Goal: Book appointment/travel/reservation

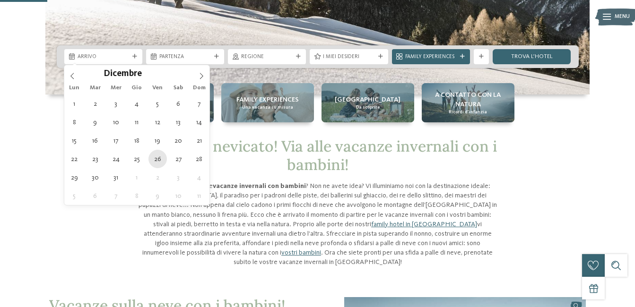
type div "26.12.2025"
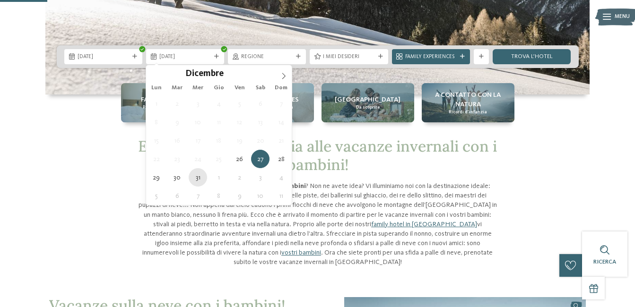
type div "31.12.2025"
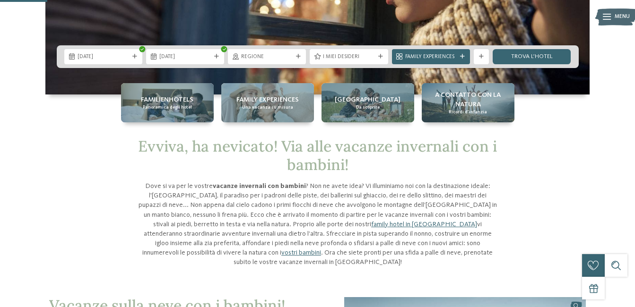
click at [246, 54] on span "Regione" at bounding box center [267, 57] width 52 height 8
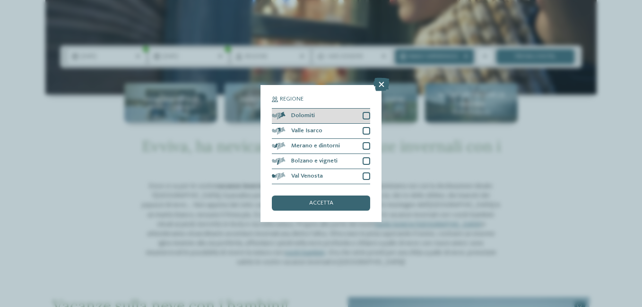
click at [368, 117] on div at bounding box center [367, 116] width 8 height 8
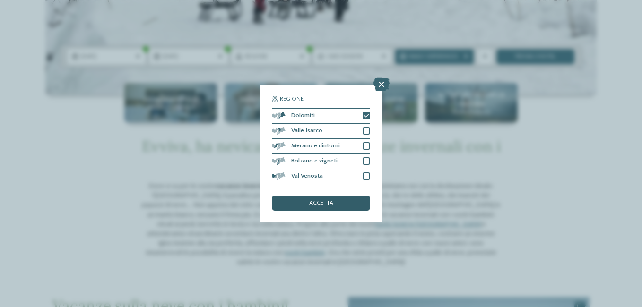
click at [339, 207] on div "accetta" at bounding box center [321, 203] width 98 height 15
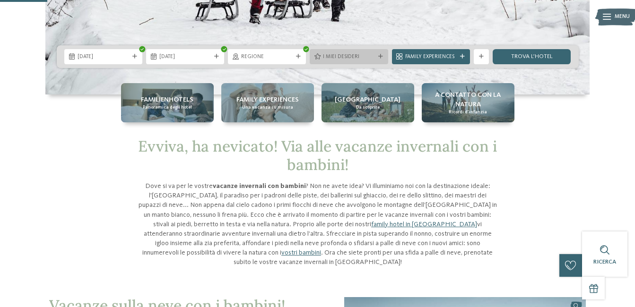
click at [356, 58] on span "I miei desideri" at bounding box center [349, 57] width 52 height 8
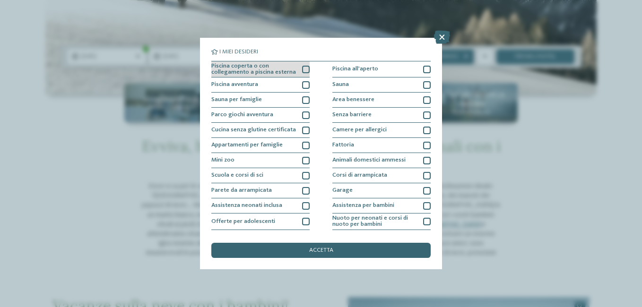
click at [302, 72] on div at bounding box center [306, 70] width 8 height 8
click at [304, 86] on div at bounding box center [306, 85] width 8 height 8
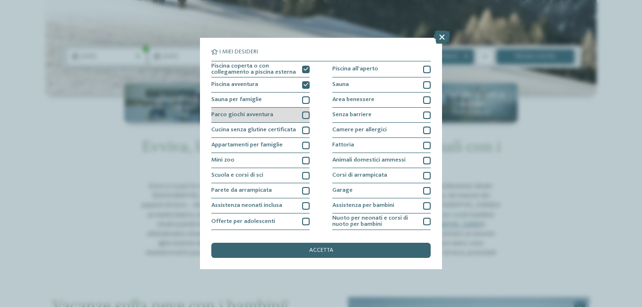
click at [305, 114] on div at bounding box center [306, 116] width 8 height 8
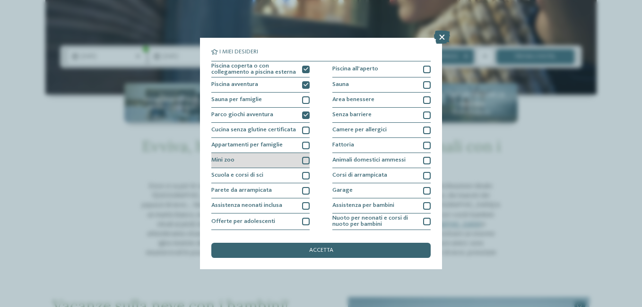
click at [304, 160] on div at bounding box center [306, 161] width 8 height 8
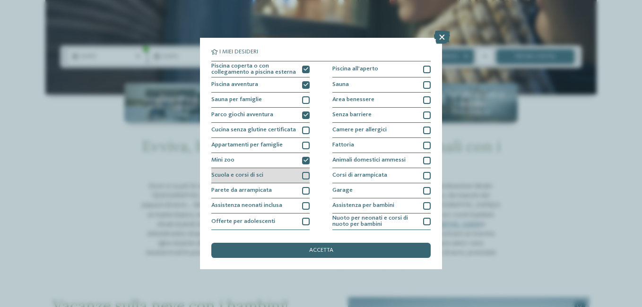
click at [299, 172] on div "Scuola e corsi di sci" at bounding box center [260, 175] width 98 height 15
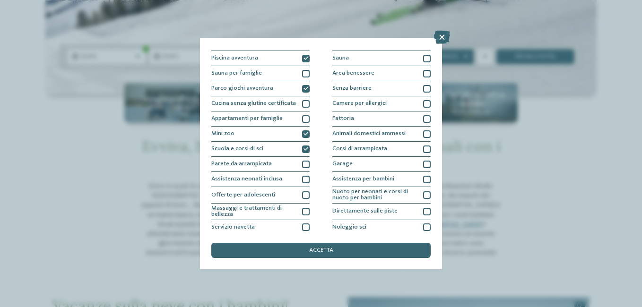
scroll to position [47, 0]
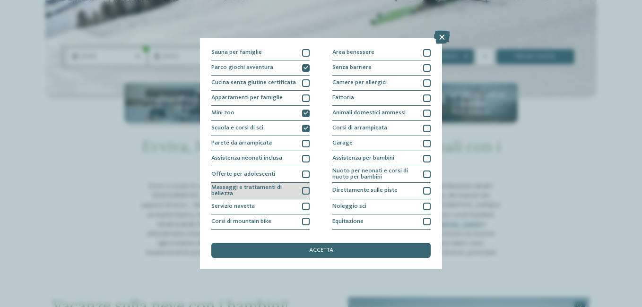
click at [302, 191] on div at bounding box center [306, 191] width 8 height 8
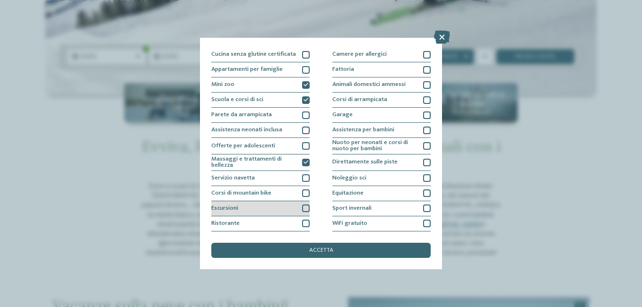
scroll to position [91, 0]
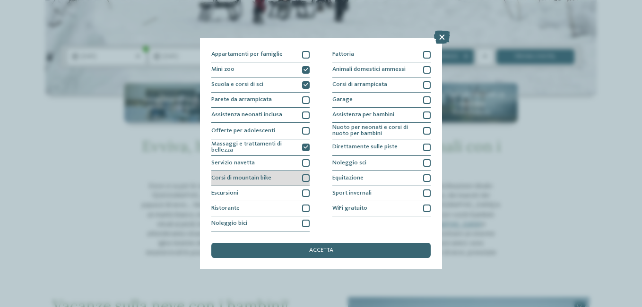
drag, startPoint x: 301, startPoint y: 161, endPoint x: 303, endPoint y: 174, distance: 12.4
click at [302, 162] on div at bounding box center [306, 163] width 8 height 8
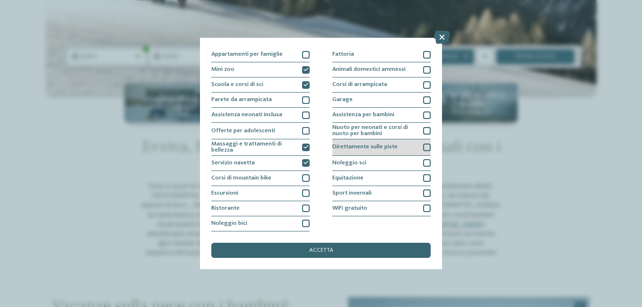
click at [423, 147] on div at bounding box center [427, 148] width 8 height 8
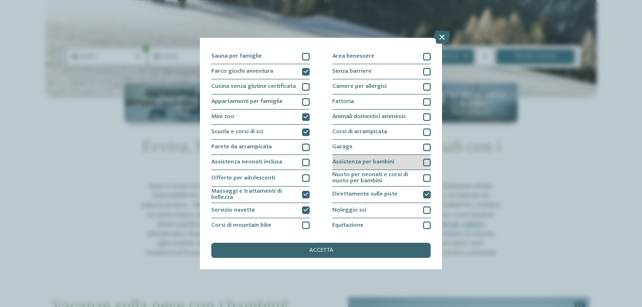
scroll to position [0, 0]
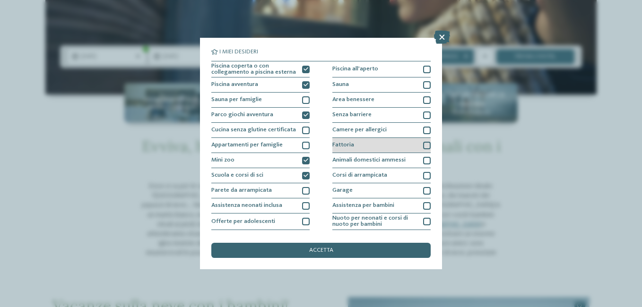
click at [423, 145] on div at bounding box center [427, 146] width 8 height 8
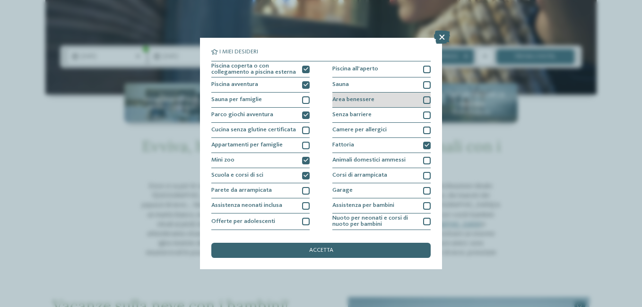
click at [423, 100] on div at bounding box center [427, 100] width 8 height 8
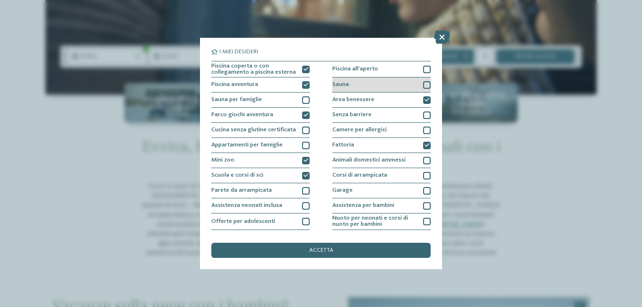
click at [423, 86] on div at bounding box center [427, 85] width 8 height 8
click at [423, 69] on div at bounding box center [427, 70] width 8 height 8
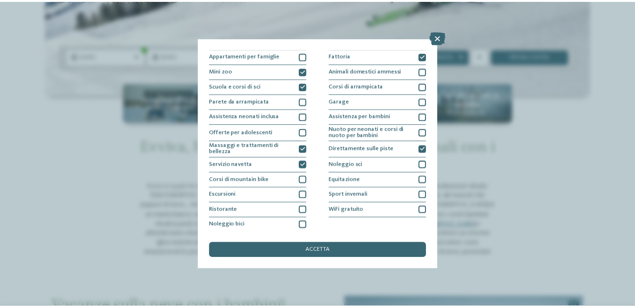
scroll to position [91, 0]
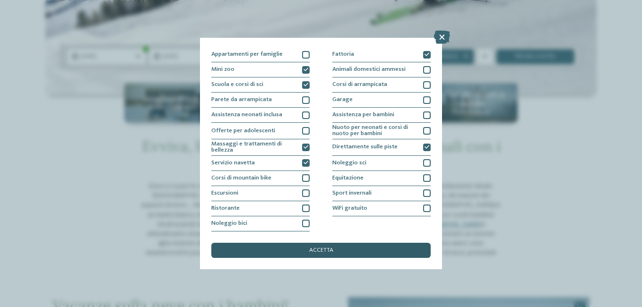
click at [351, 250] on div "accetta" at bounding box center [320, 250] width 219 height 15
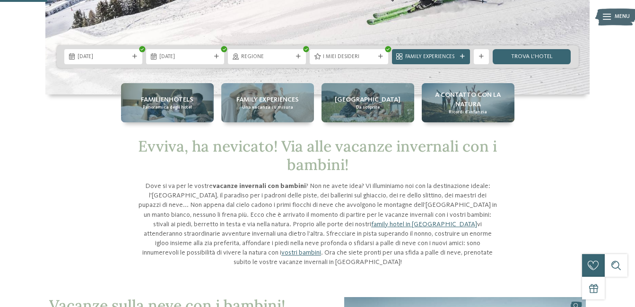
click at [351, 250] on p "Dove si va per le vostre vacanze invernali con bambini ? Non ne avete idea? Vi …" at bounding box center [317, 225] width 359 height 86
click at [462, 56] on icon at bounding box center [462, 56] width 5 height 5
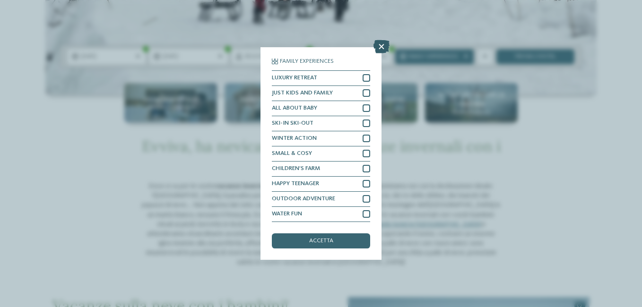
click at [379, 47] on icon at bounding box center [382, 46] width 16 height 13
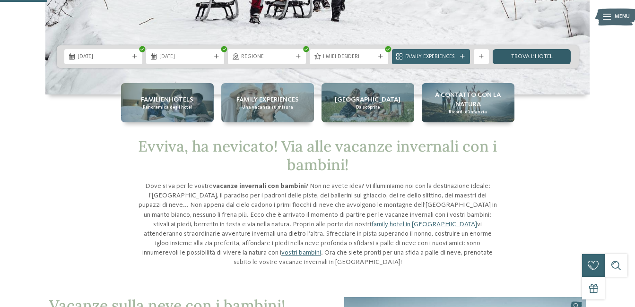
click at [517, 54] on link "trova l’hotel" at bounding box center [532, 56] width 78 height 15
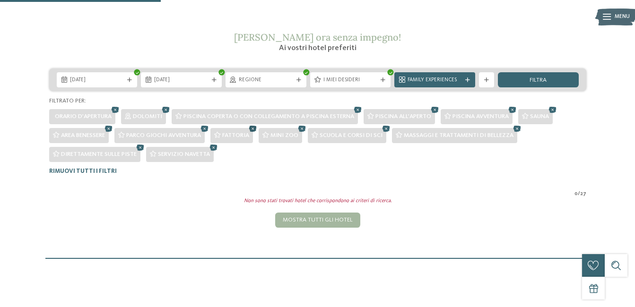
click at [258, 127] on icon at bounding box center [252, 129] width 11 height 10
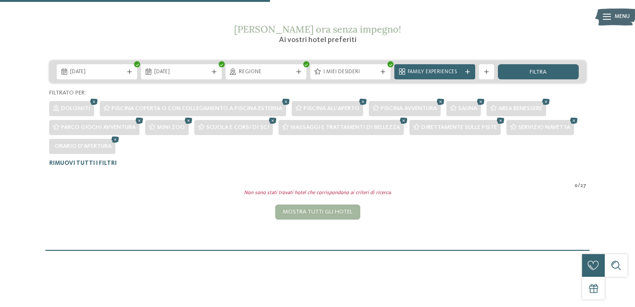
scroll to position [130, 0]
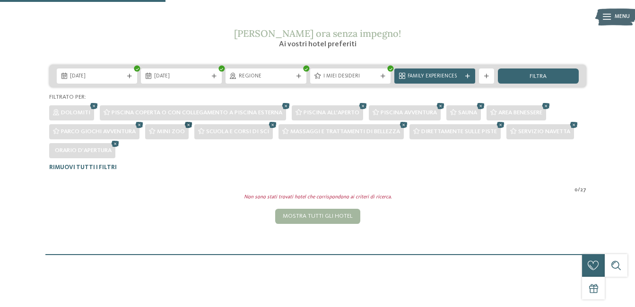
click at [187, 125] on icon at bounding box center [188, 126] width 11 height 10
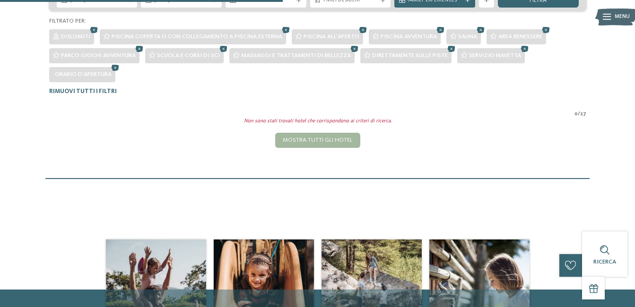
scroll to position [177, 0]
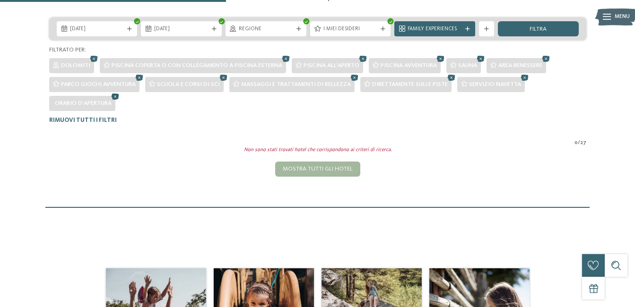
click at [114, 97] on icon at bounding box center [115, 97] width 11 height 10
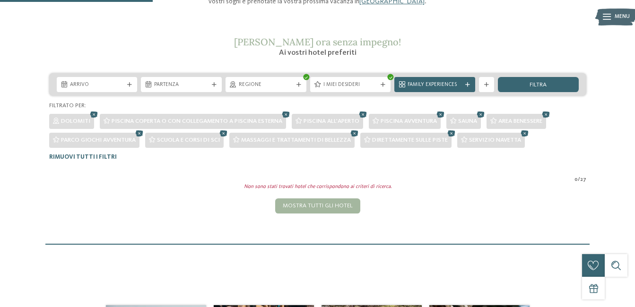
scroll to position [111, 0]
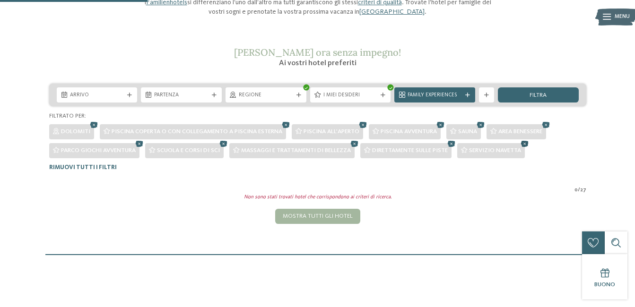
click at [524, 143] on icon at bounding box center [524, 145] width 11 height 10
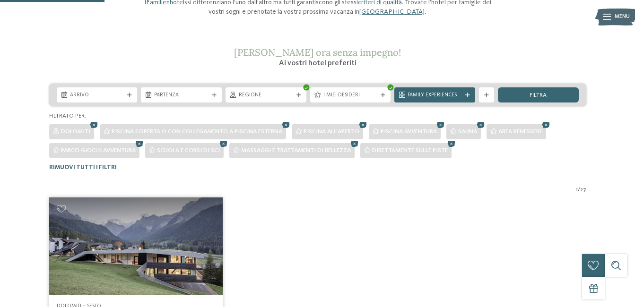
drag, startPoint x: 363, startPoint y: 123, endPoint x: 356, endPoint y: 186, distance: 63.8
click at [363, 123] on icon at bounding box center [363, 126] width 11 height 10
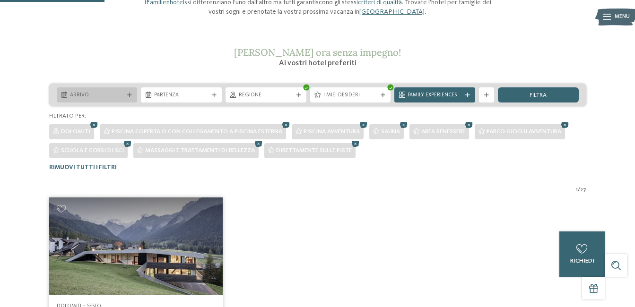
click at [112, 93] on span "Arrivo" at bounding box center [97, 96] width 54 height 8
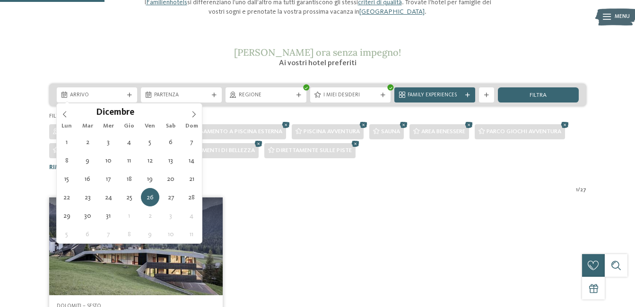
type div "26.12.2025"
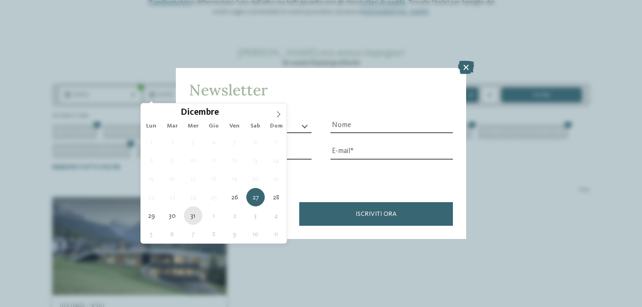
type div "31.12.2025"
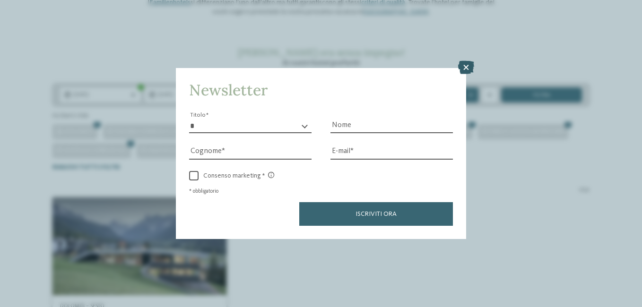
click at [468, 69] on icon at bounding box center [466, 67] width 16 height 13
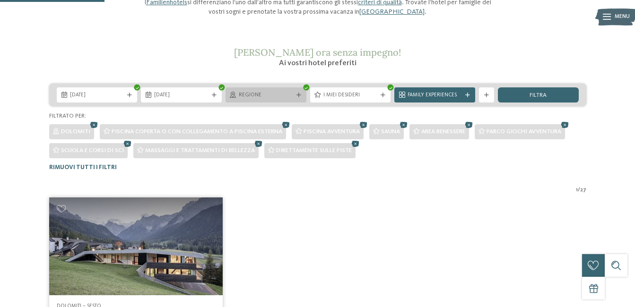
click at [259, 99] on span "Regione" at bounding box center [266, 96] width 54 height 8
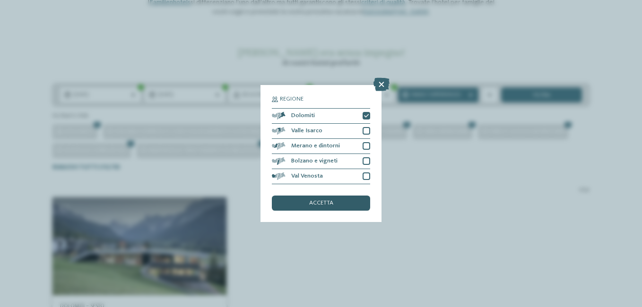
click at [338, 203] on div "accetta" at bounding box center [321, 203] width 98 height 15
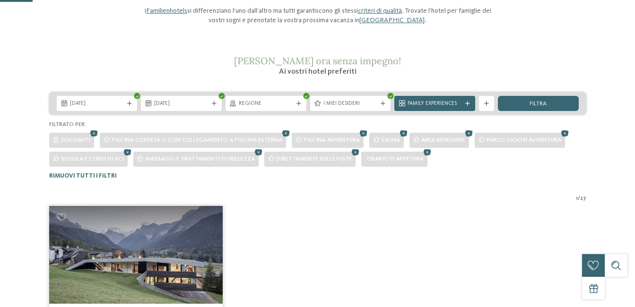
scroll to position [16, 0]
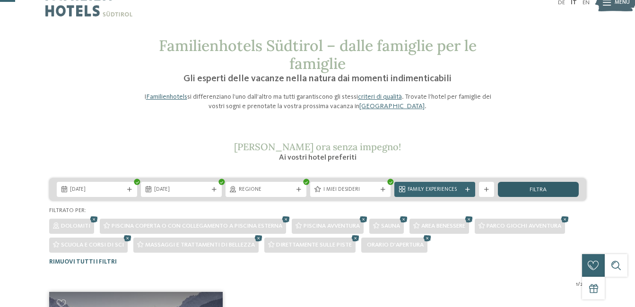
click at [534, 192] on span "filtra" at bounding box center [538, 190] width 17 height 6
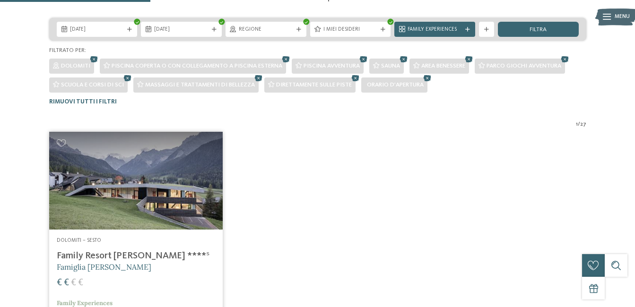
scroll to position [158, 0]
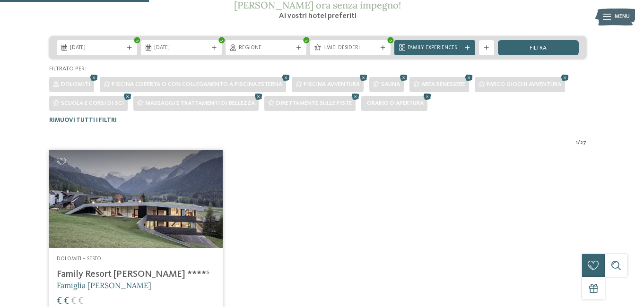
click at [425, 95] on icon at bounding box center [427, 97] width 11 height 10
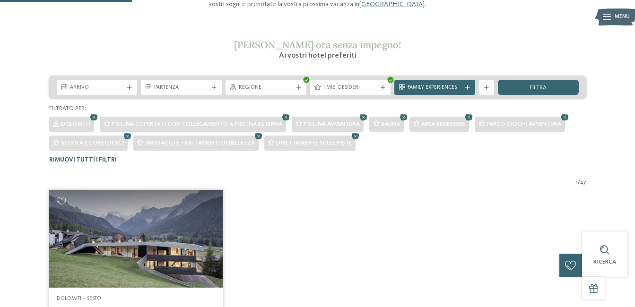
scroll to position [111, 0]
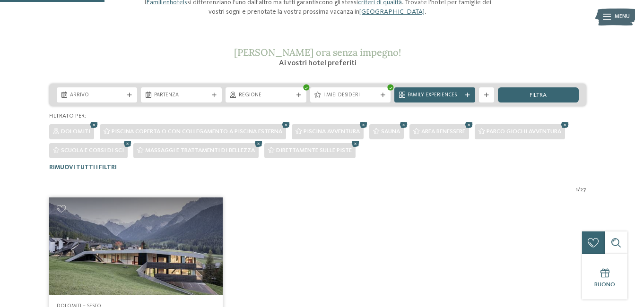
drag, startPoint x: 404, startPoint y: 125, endPoint x: 392, endPoint y: 166, distance: 42.9
click at [404, 125] on icon at bounding box center [403, 126] width 11 height 10
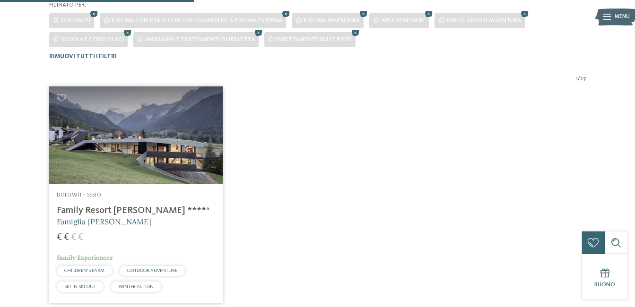
scroll to position [205, 0]
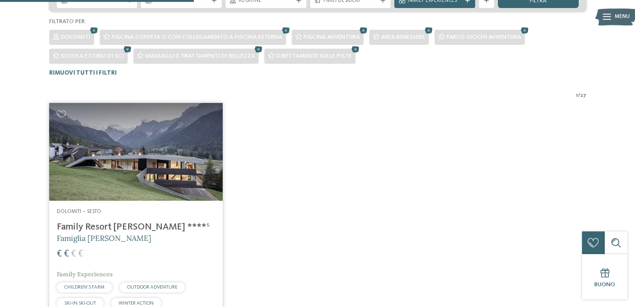
click at [108, 212] on address "Dolomiti – Sesto" at bounding box center [136, 213] width 159 height 8
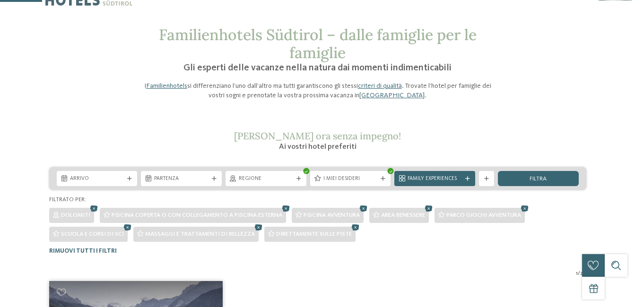
scroll to position [16, 0]
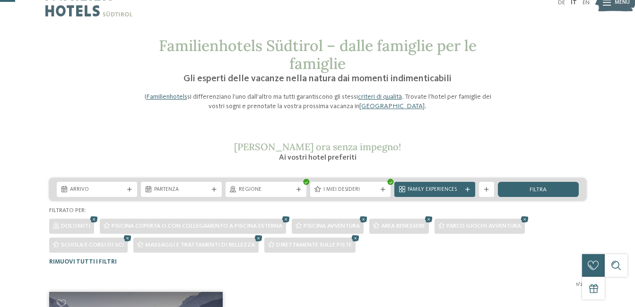
click at [487, 191] on icon at bounding box center [486, 190] width 5 height 5
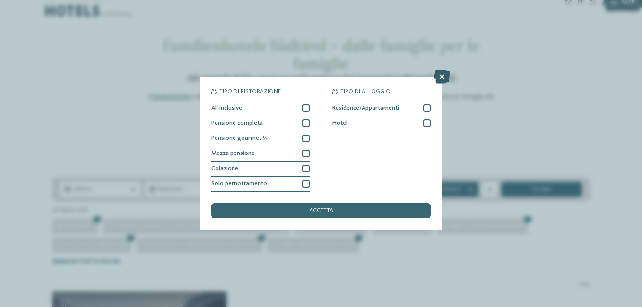
click at [444, 75] on icon at bounding box center [442, 76] width 16 height 13
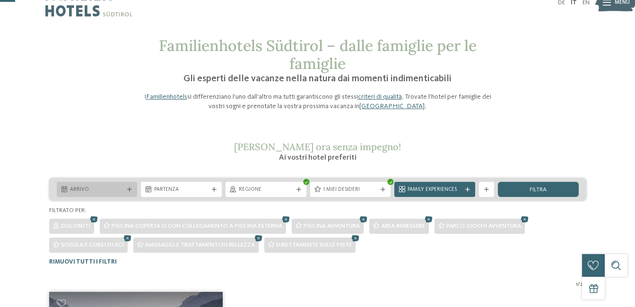
click at [130, 190] on icon at bounding box center [129, 190] width 5 height 5
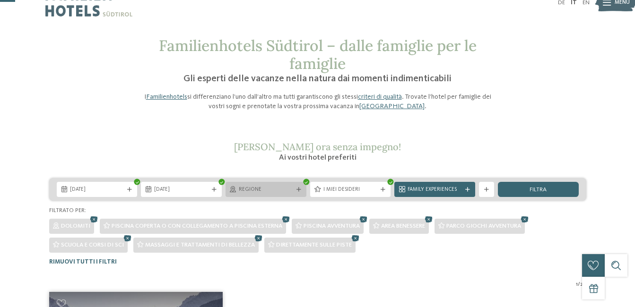
click at [277, 188] on span "Regione" at bounding box center [266, 190] width 54 height 8
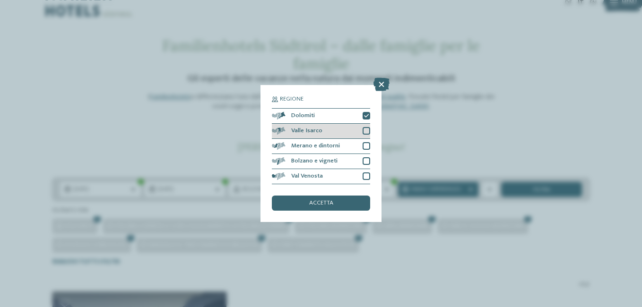
click at [359, 130] on div "Valle Isarco" at bounding box center [321, 131] width 98 height 15
click at [365, 128] on div at bounding box center [367, 131] width 8 height 8
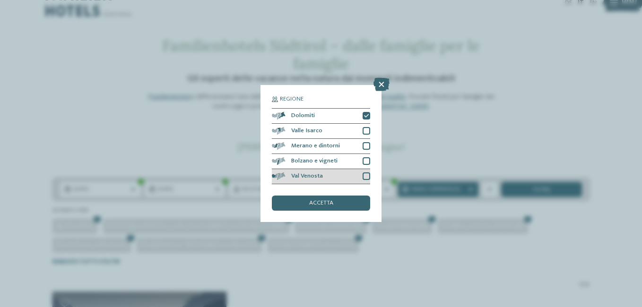
click at [361, 175] on div "Val Venosta" at bounding box center [321, 176] width 98 height 15
click at [336, 205] on div "accetta" at bounding box center [321, 203] width 98 height 15
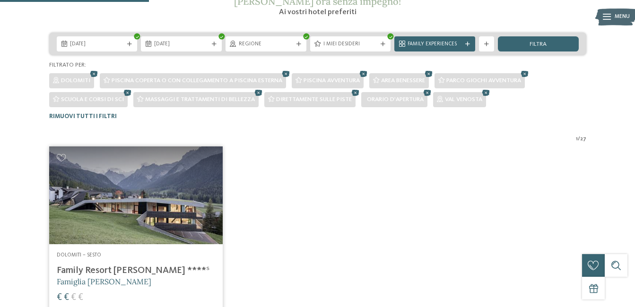
scroll to position [158, 0]
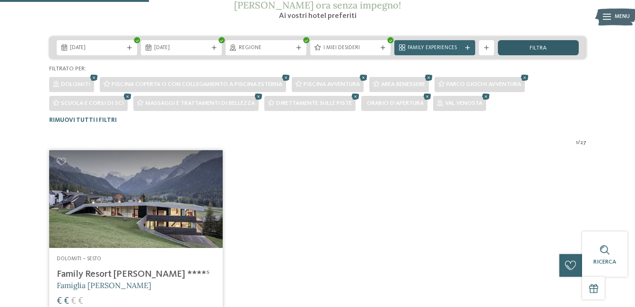
click at [530, 44] on div "filtra" at bounding box center [538, 47] width 81 height 15
click at [126, 97] on icon at bounding box center [127, 97] width 11 height 10
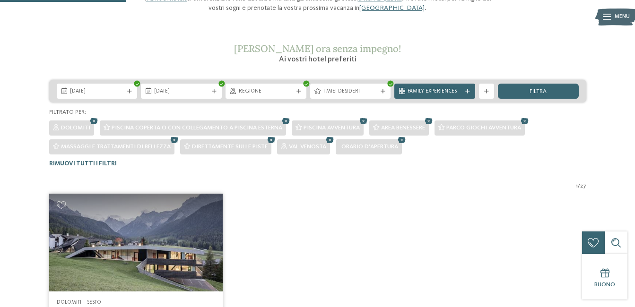
scroll to position [111, 0]
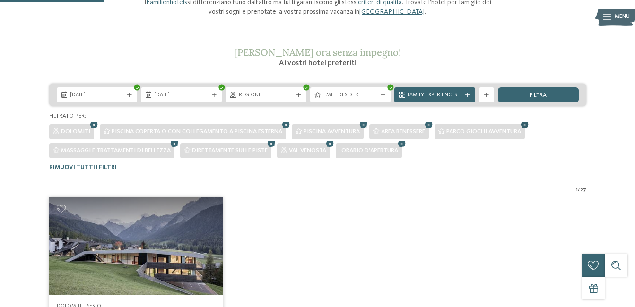
click at [531, 123] on icon at bounding box center [524, 126] width 11 height 10
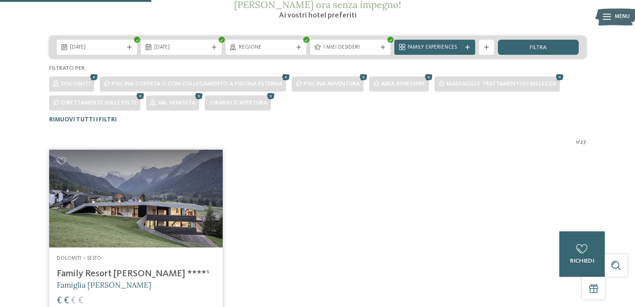
scroll to position [158, 0]
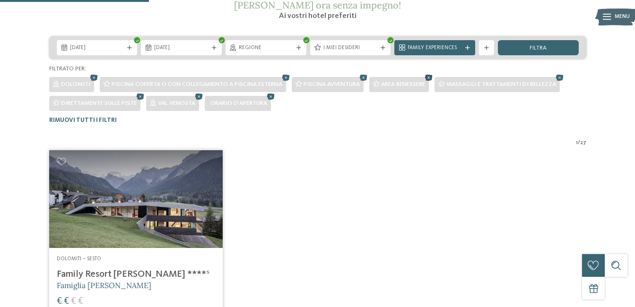
click at [433, 79] on icon at bounding box center [428, 78] width 11 height 10
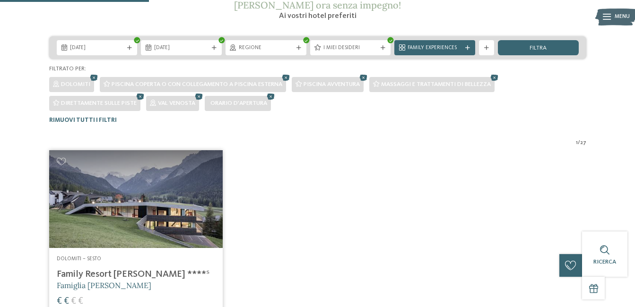
click at [271, 96] on icon at bounding box center [270, 97] width 11 height 10
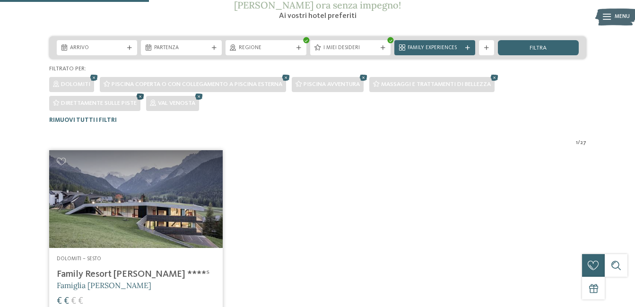
click at [142, 97] on icon at bounding box center [140, 97] width 11 height 10
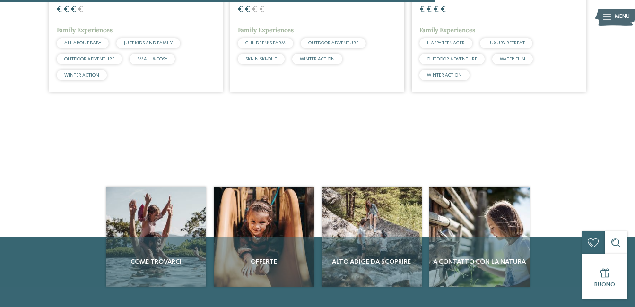
scroll to position [423, 0]
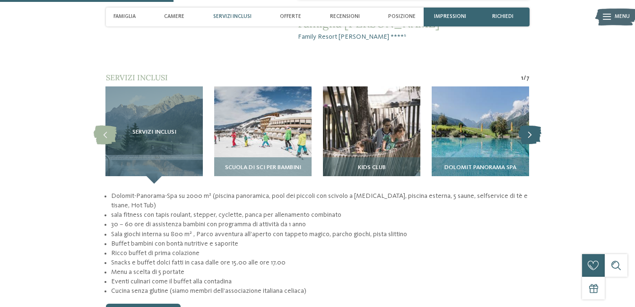
click at [532, 126] on icon at bounding box center [529, 135] width 23 height 19
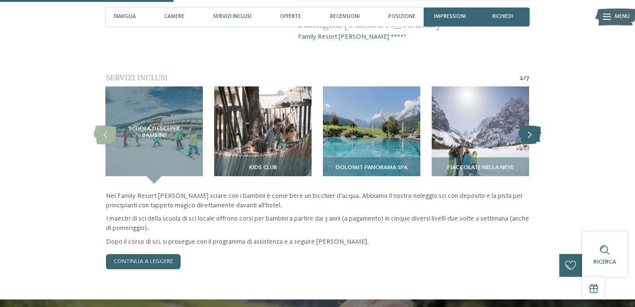
click at [532, 126] on icon at bounding box center [529, 135] width 23 height 19
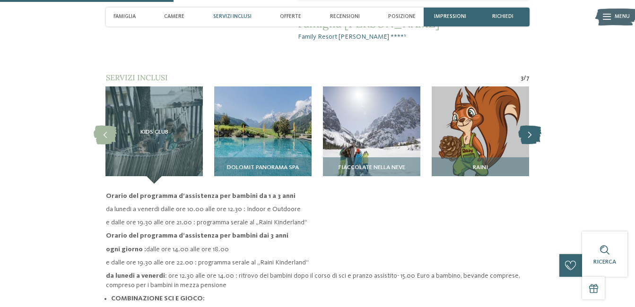
click at [532, 126] on icon at bounding box center [529, 135] width 23 height 19
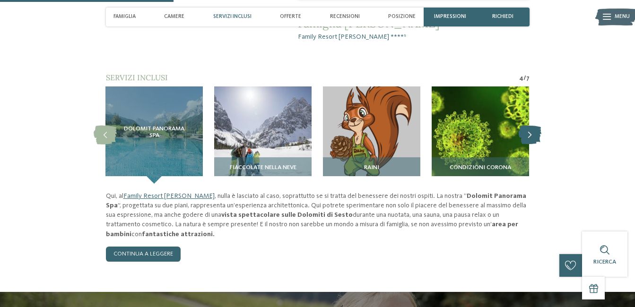
click at [532, 126] on icon at bounding box center [529, 135] width 23 height 19
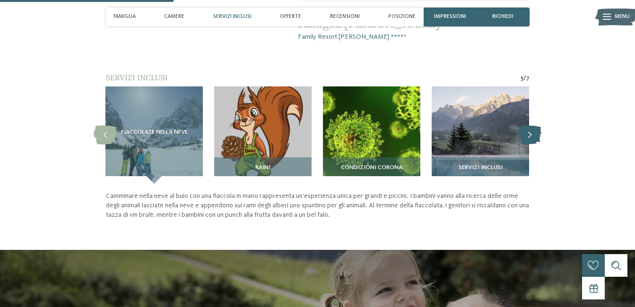
click at [532, 126] on icon at bounding box center [529, 135] width 23 height 19
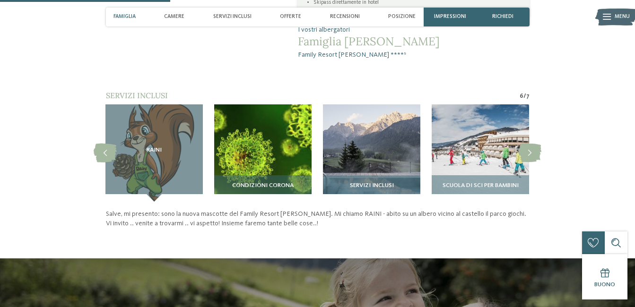
scroll to position [615, 0]
